Goal: Navigation & Orientation: Go to known website

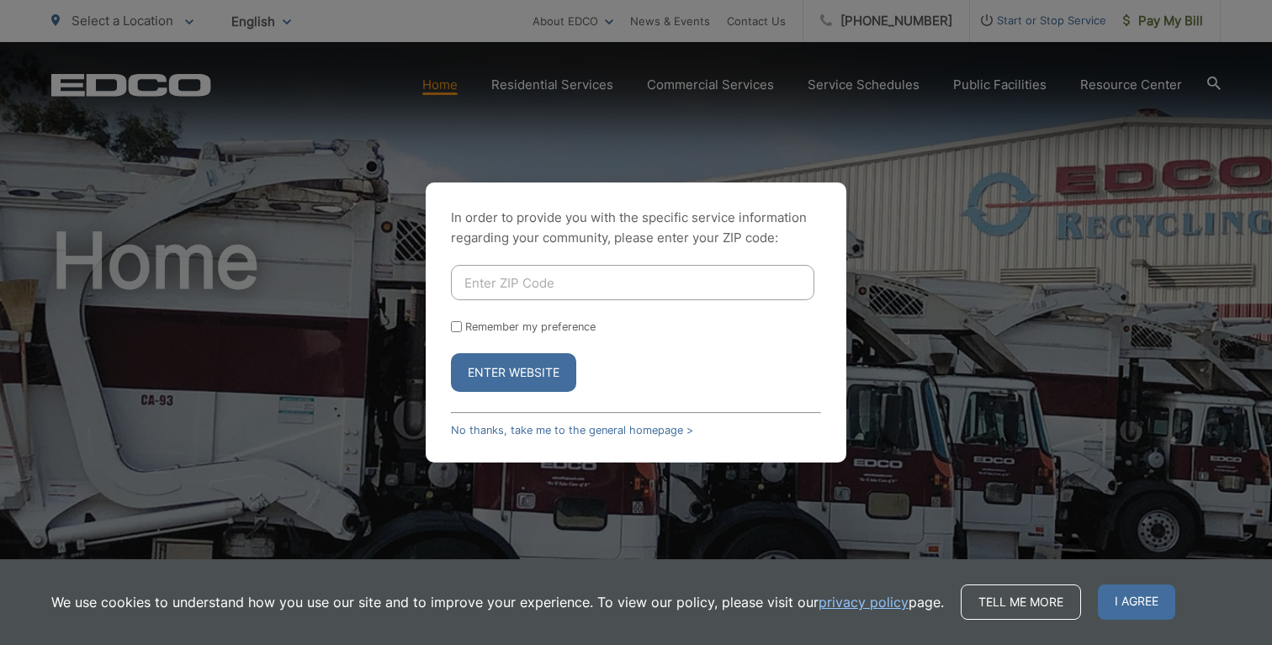
click at [494, 285] on input "Enter ZIP Code" at bounding box center [632, 282] width 363 height 35
type input "92021"
click at [451, 353] on button "Enter Website" at bounding box center [513, 372] width 125 height 39
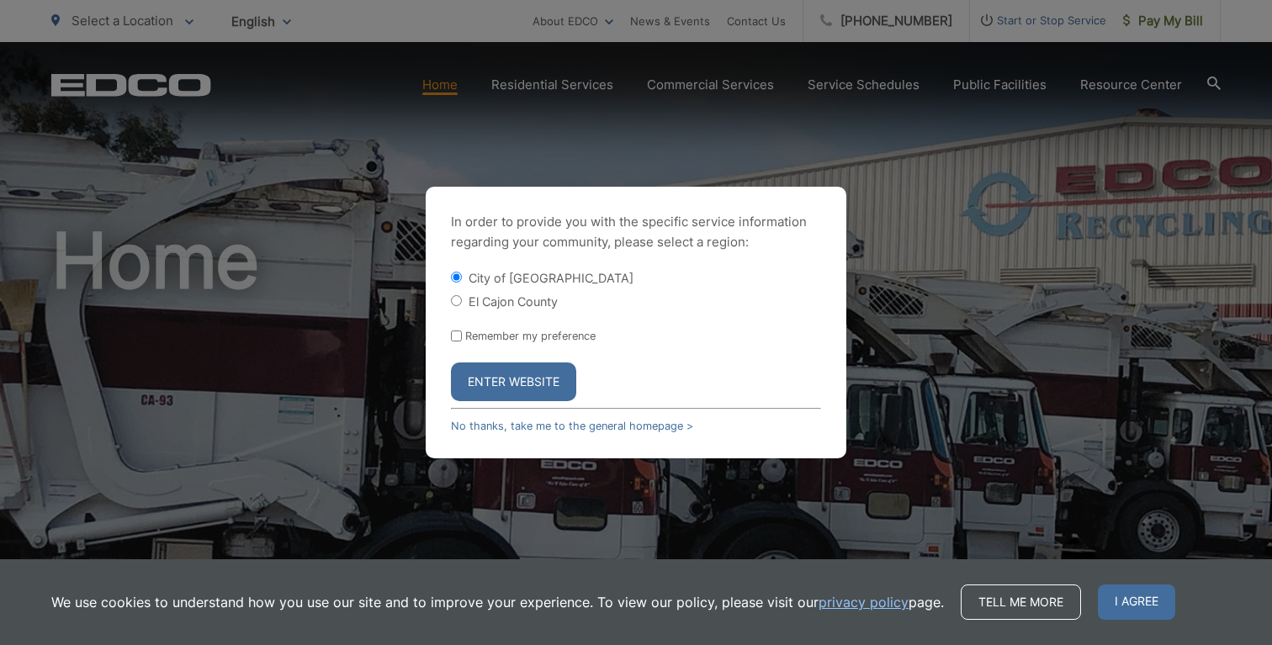
click at [525, 400] on button "Enter Website" at bounding box center [513, 382] width 125 height 39
